Goal: Information Seeking & Learning: Learn about a topic

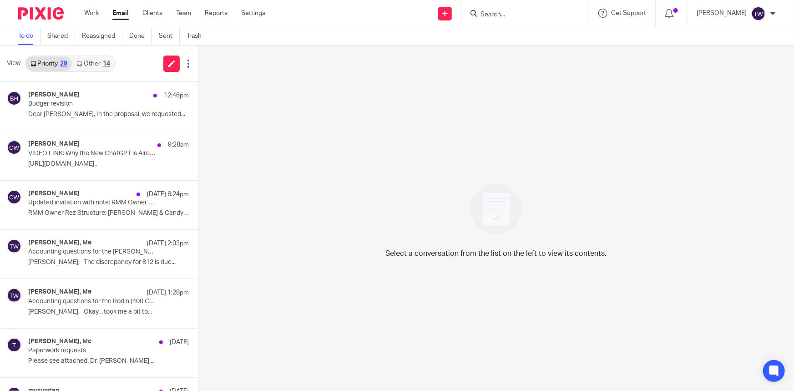
click at [86, 63] on link "Other 14" at bounding box center [93, 63] width 42 height 15
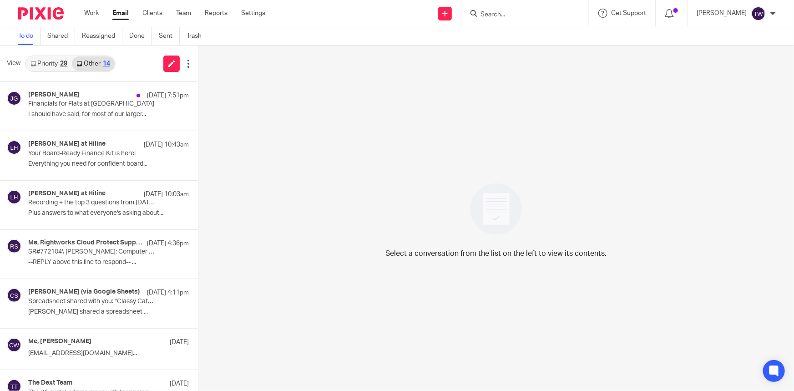
click at [45, 64] on link "Priority 29" at bounding box center [49, 63] width 46 height 15
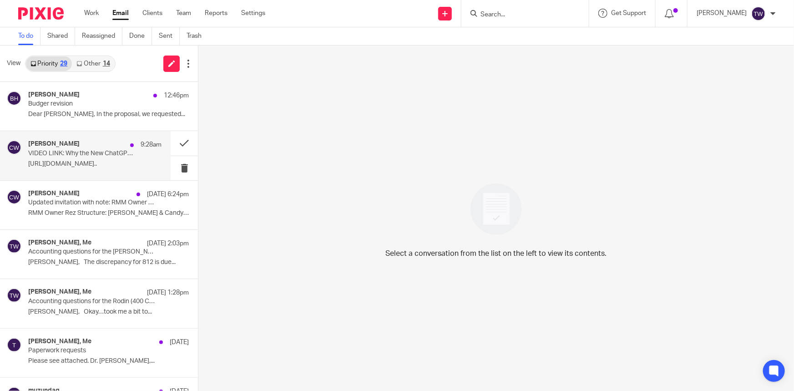
click at [50, 160] on p "[URL][DOMAIN_NAME].." at bounding box center [94, 164] width 133 height 8
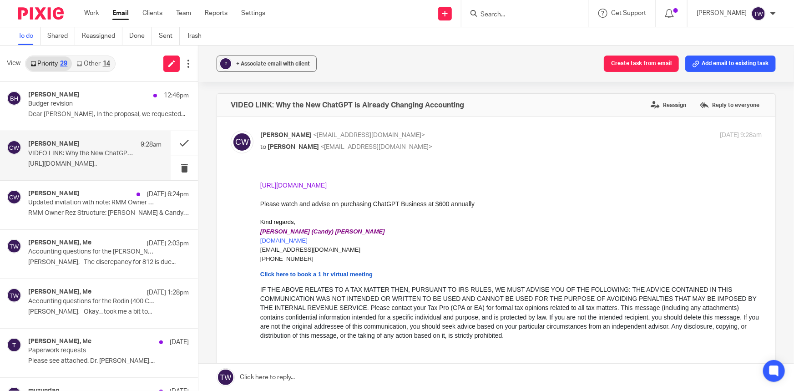
click at [327, 184] on link "[URL][DOMAIN_NAME]" at bounding box center [293, 184] width 66 height 7
